Goal: Task Accomplishment & Management: Use online tool/utility

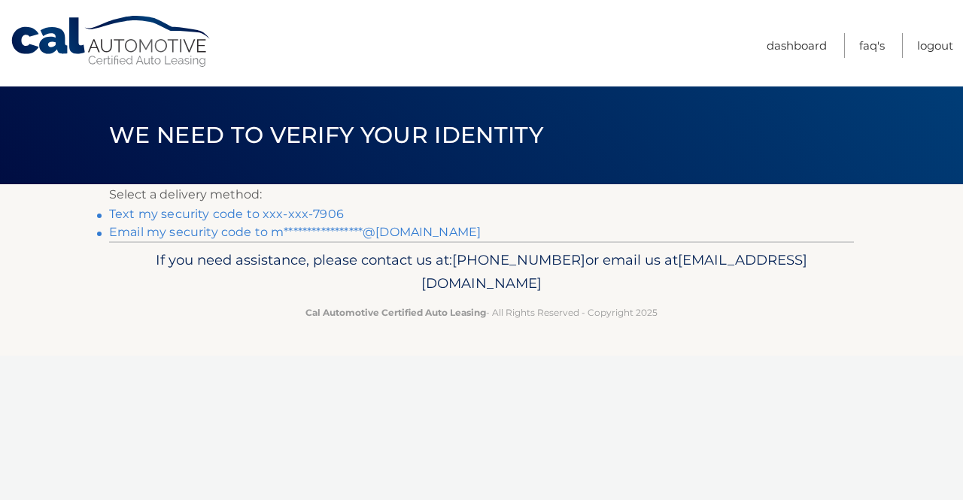
click at [415, 231] on link "**********" at bounding box center [295, 232] width 372 height 14
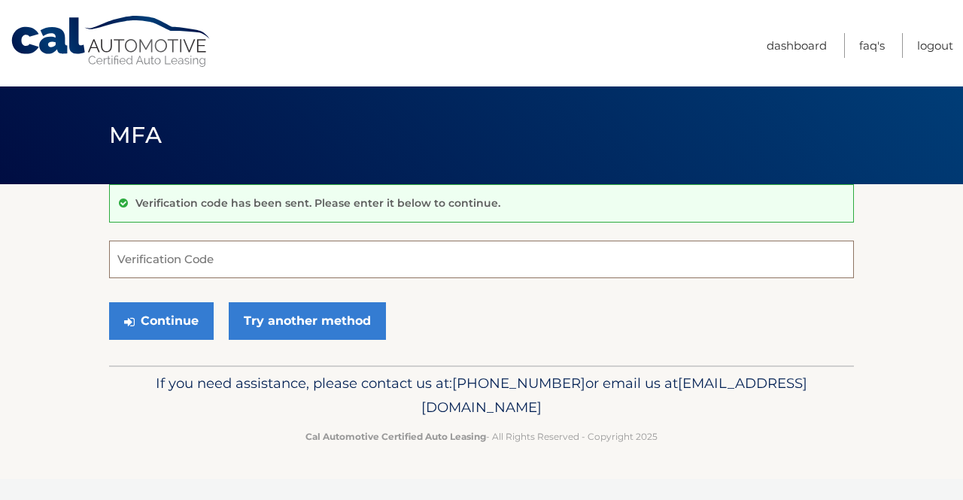
click at [511, 249] on input "Verification Code" at bounding box center [481, 260] width 745 height 38
paste input "061708"
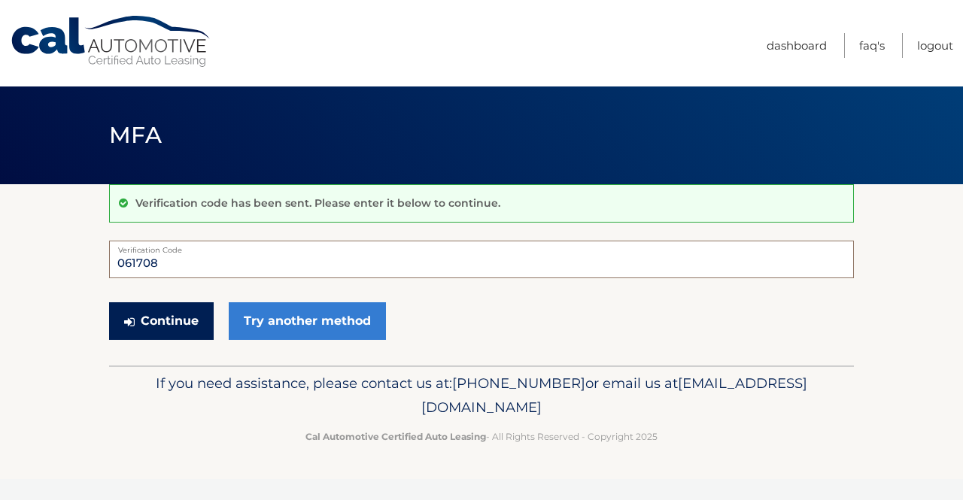
type input "061708"
click at [184, 328] on button "Continue" at bounding box center [161, 321] width 105 height 38
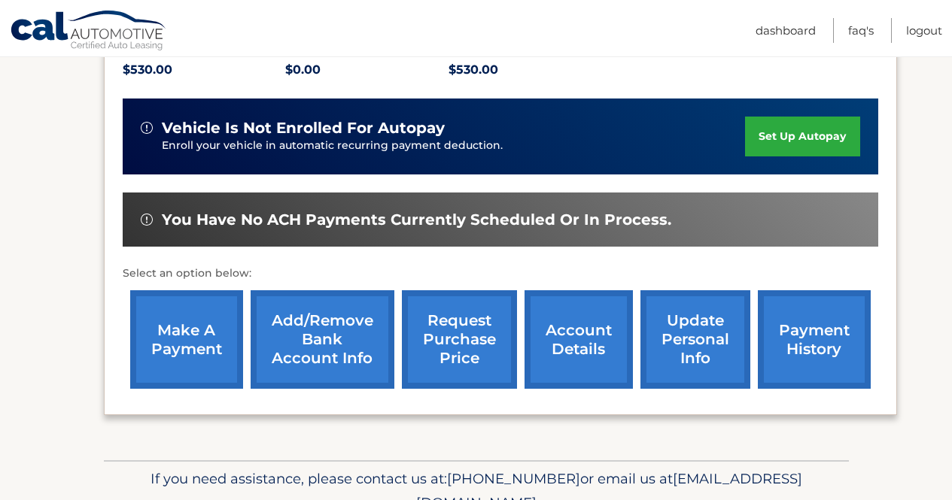
scroll to position [361, 0]
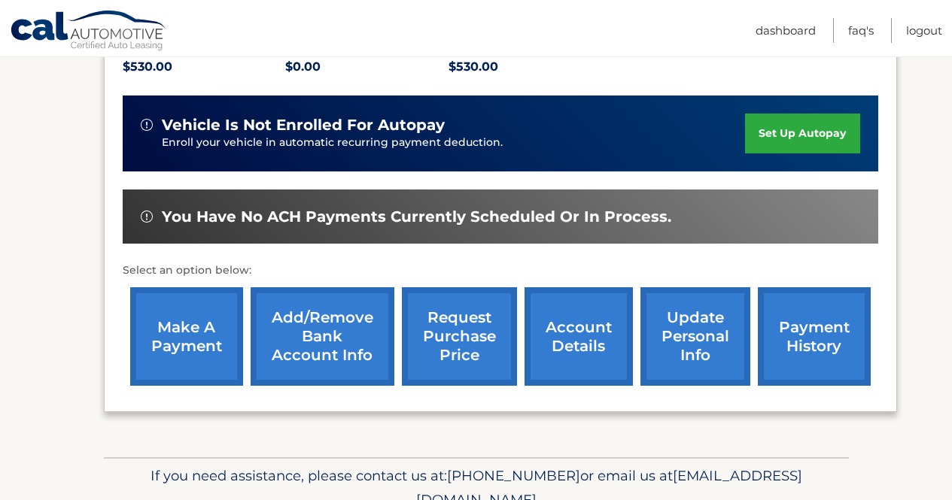
click at [184, 328] on link "make a payment" at bounding box center [186, 336] width 113 height 99
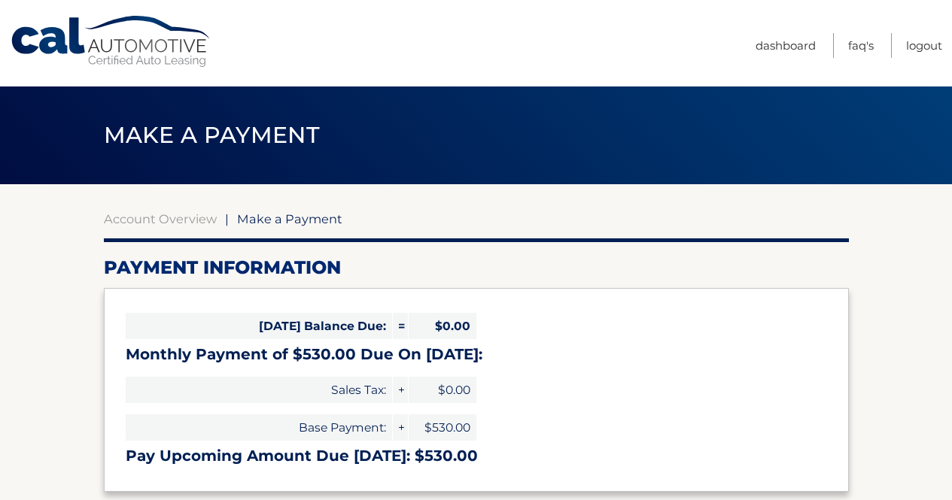
select select "ZmM2MWZiMmMtNTRiOC00ZTEzLWExYjYtYzFjMmNlN2VlMGJl"
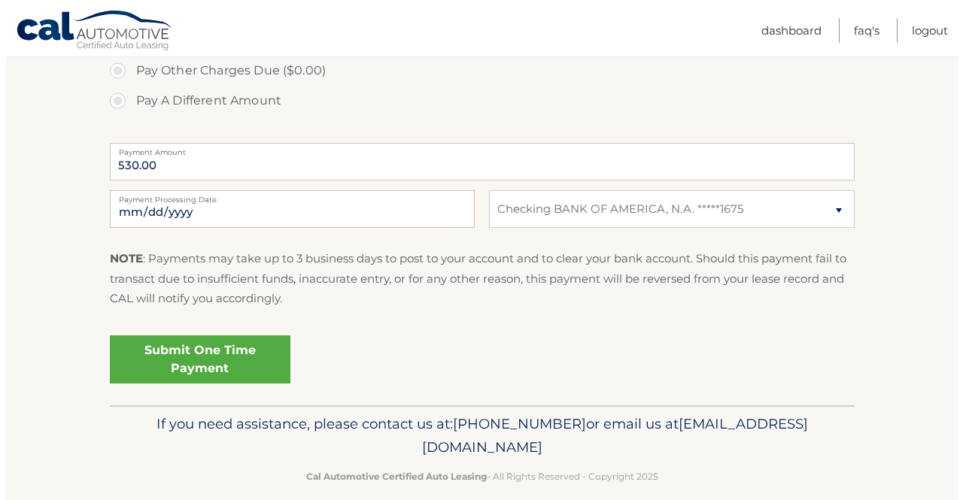
scroll to position [575, 0]
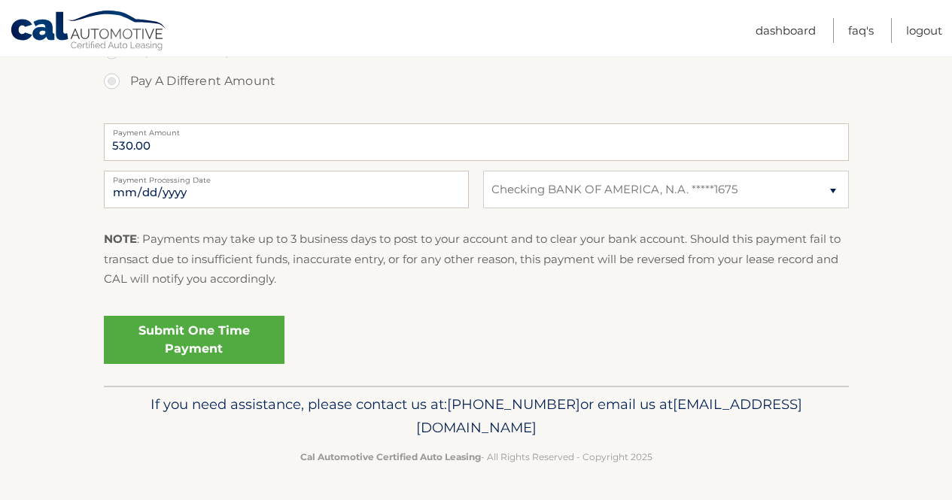
click at [210, 366] on div "Submit One Time Payment" at bounding box center [476, 345] width 745 height 71
click at [200, 351] on link "Submit One Time Payment" at bounding box center [194, 340] width 181 height 48
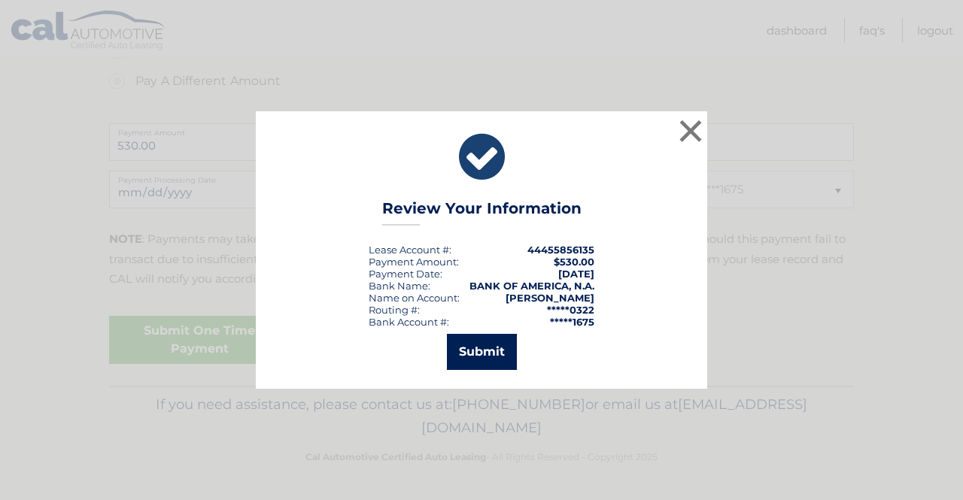
click at [463, 347] on button "Submit" at bounding box center [482, 352] width 70 height 36
